Goal: Navigation & Orientation: Find specific page/section

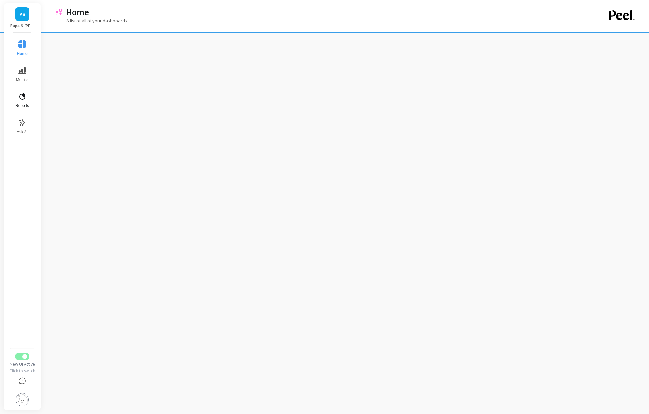
click at [22, 97] on icon at bounding box center [22, 97] width 8 height 8
click at [23, 72] on icon at bounding box center [22, 70] width 8 height 7
click at [70, 82] on span "Cohorts" at bounding box center [93, 82] width 63 height 7
click at [25, 76] on button "Metrics" at bounding box center [22, 75] width 22 height 24
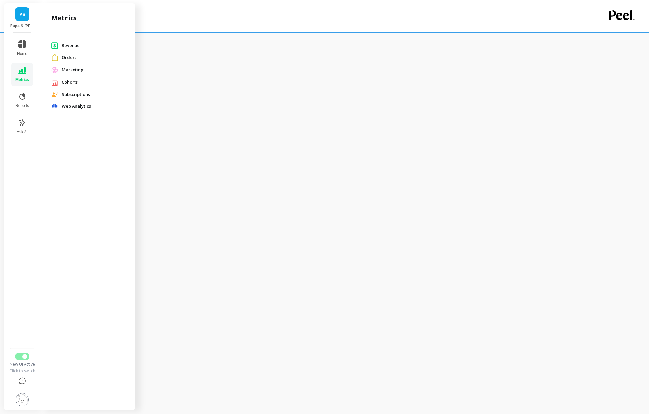
click at [64, 69] on span "Marketing" at bounding box center [93, 70] width 63 height 7
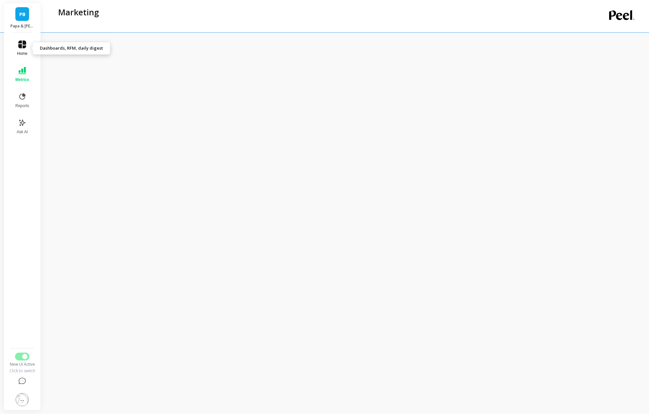
click at [23, 42] on icon at bounding box center [22, 44] width 8 height 8
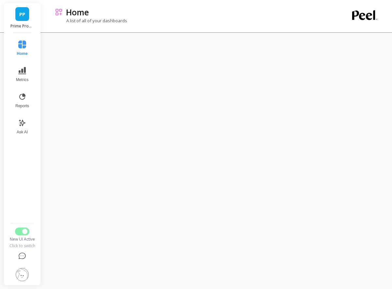
click at [25, 271] on img at bounding box center [22, 274] width 13 height 13
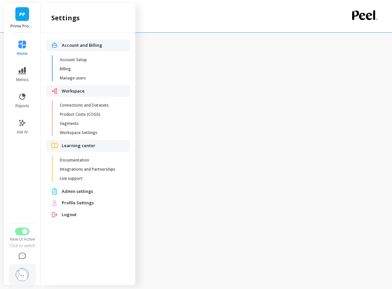
click at [85, 201] on span "Profile Settings" at bounding box center [93, 203] width 63 height 7
